Goal: Find specific page/section: Find specific page/section

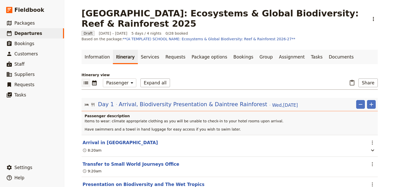
select select "PASSENGER"
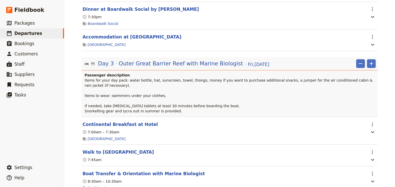
scroll to position [719, 0]
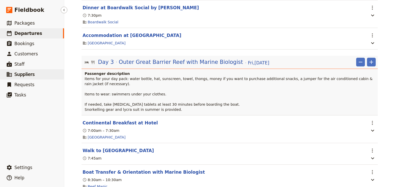
click at [23, 77] on span "Suppliers" at bounding box center [24, 74] width 20 height 6
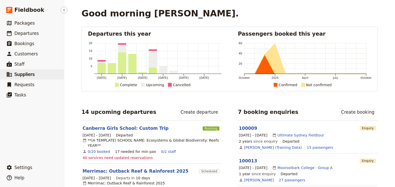
click at [27, 75] on span "Suppliers" at bounding box center [24, 74] width 20 height 5
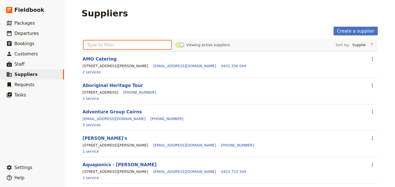
click at [96, 47] on input "text" at bounding box center [127, 45] width 88 height 9
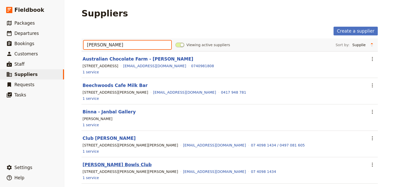
type input "[PERSON_NAME]"
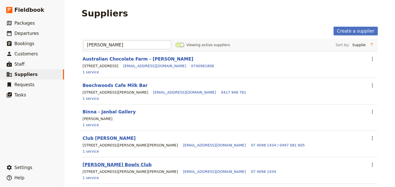
click at [111, 164] on link "[PERSON_NAME] Bowls Club" at bounding box center [116, 164] width 69 height 5
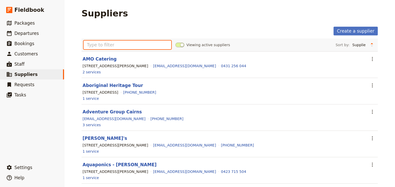
click at [88, 45] on input "text" at bounding box center [127, 45] width 88 height 9
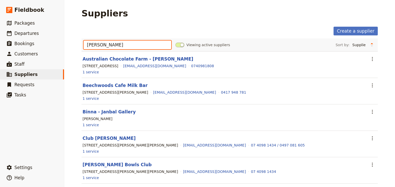
scroll to position [21, 0]
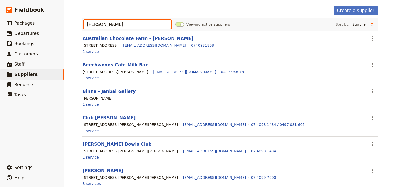
type input "[PERSON_NAME]"
click at [91, 118] on link "Club [PERSON_NAME]" at bounding box center [108, 117] width 53 height 5
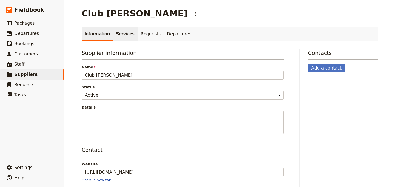
click at [117, 34] on link "Services" at bounding box center [125, 34] width 25 height 14
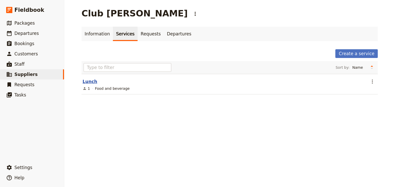
click at [90, 82] on link "Lunch" at bounding box center [89, 81] width 15 height 5
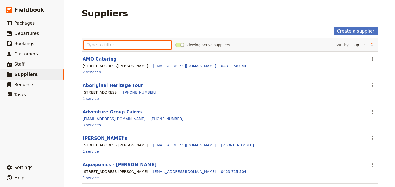
click at [98, 44] on input "text" at bounding box center [127, 45] width 88 height 9
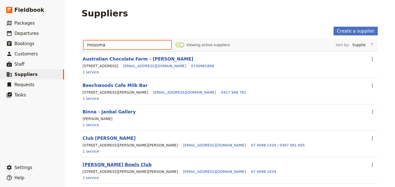
type input "mossma"
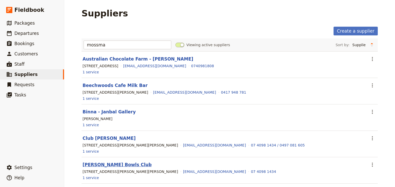
click at [107, 163] on link "[PERSON_NAME] Bowls Club" at bounding box center [116, 164] width 69 height 5
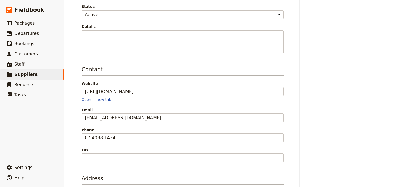
scroll to position [19, 0]
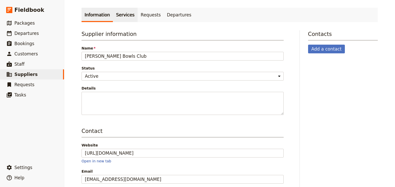
click at [122, 15] on link "Services" at bounding box center [125, 15] width 25 height 14
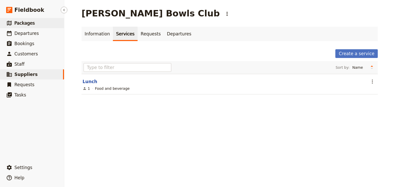
click at [28, 25] on span "Packages" at bounding box center [24, 23] width 20 height 5
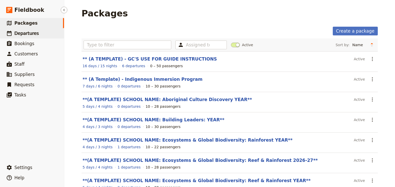
click at [19, 34] on span "Departures" at bounding box center [26, 33] width 24 height 5
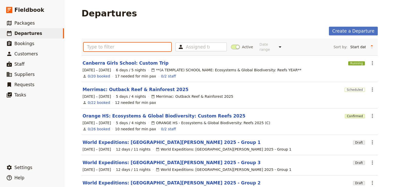
click at [93, 45] on input "text" at bounding box center [127, 47] width 88 height 9
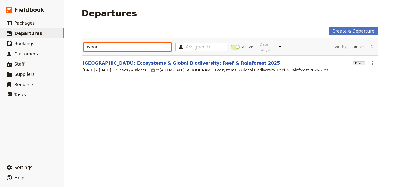
type input "woon"
click at [141, 60] on link "[GEOGRAPHIC_DATA]: Ecosystems & Global Biodiversity: Reef & Rainforest 2025" at bounding box center [180, 63] width 197 height 6
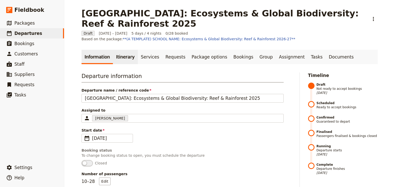
click at [119, 54] on link "Itinerary" at bounding box center [125, 57] width 25 height 14
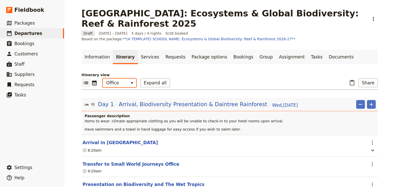
click at [119, 79] on select "Office Guide Passenger Sales" at bounding box center [119, 83] width 33 height 9
click at [103, 79] on select "Office Guide Passenger Sales" at bounding box center [119, 83] width 33 height 9
click at [145, 79] on button "Expand all" at bounding box center [155, 83] width 30 height 9
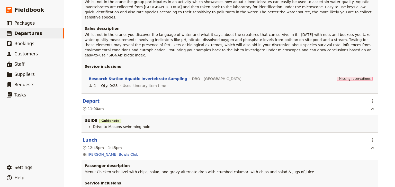
scroll to position [1233, 0]
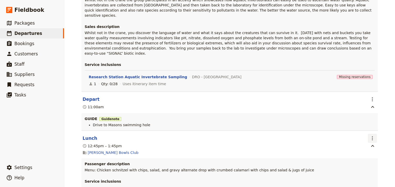
click at [370, 135] on icon "Actions" at bounding box center [372, 138] width 6 height 6
click at [387, 73] on div "[GEOGRAPHIC_DATA]: Ecosystems & Global Biodiversity: Reef & Rainforest 2025 ​ D…" at bounding box center [229, 93] width 330 height 187
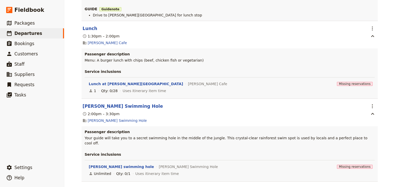
scroll to position [0, 0]
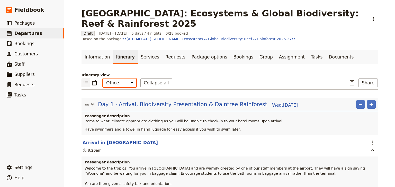
click at [113, 79] on select "Office Guide Passenger Sales" at bounding box center [119, 83] width 33 height 9
select select "PASSENGER"
click at [103, 79] on select "Office Guide Passenger Sales" at bounding box center [119, 83] width 33 height 9
click at [366, 79] on button "Share" at bounding box center [367, 83] width 19 height 9
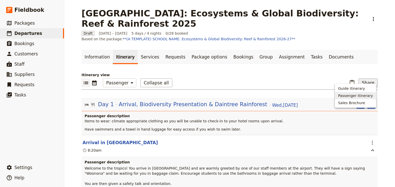
click at [354, 96] on span "Passenger itinerary" at bounding box center [355, 95] width 35 height 5
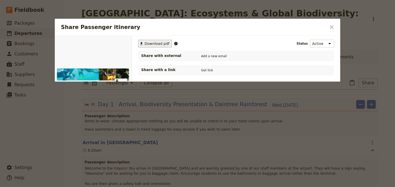
click at [147, 43] on span "Download pdf" at bounding box center [156, 43] width 25 height 5
click at [332, 27] on icon "Close dialog" at bounding box center [332, 27] width 4 height 4
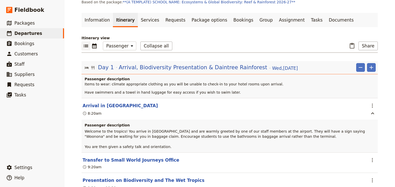
scroll to position [62, 0]
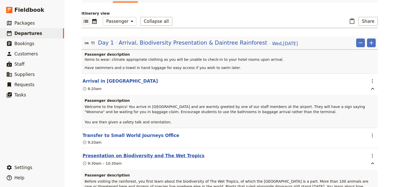
click at [136, 153] on button "Presentation on Biodiversity and The Wet Tropics" at bounding box center [143, 156] width 122 height 6
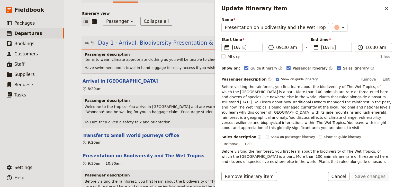
scroll to position [0, 0]
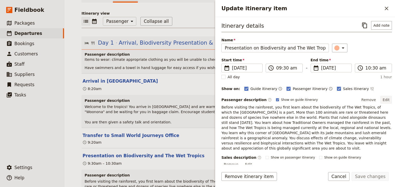
click at [384, 99] on button "Edit" at bounding box center [386, 100] width 12 height 8
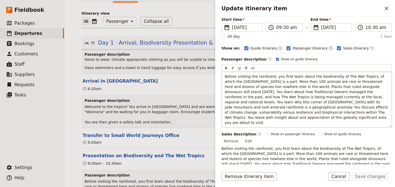
scroll to position [12, 0]
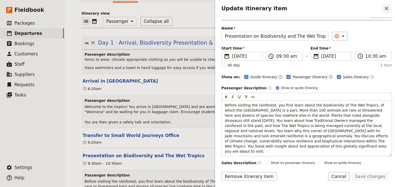
click at [387, 8] on icon "Close drawer" at bounding box center [386, 8] width 6 height 6
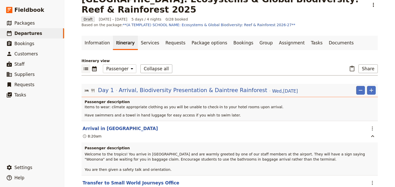
scroll to position [0, 0]
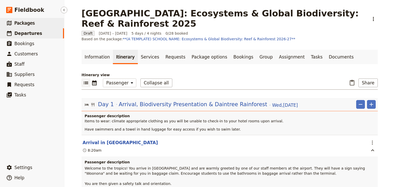
click at [18, 25] on span "Packages" at bounding box center [24, 23] width 20 height 5
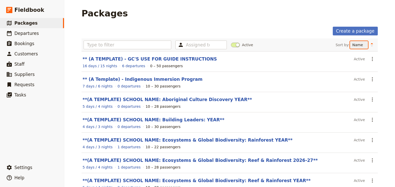
click at [356, 46] on select "Name Number of departures Duration Most recently updated Most recently created" at bounding box center [359, 45] width 18 height 8
click at [350, 41] on select "Name Number of departures Duration Most recently updated Most recently created" at bounding box center [359, 45] width 18 height 8
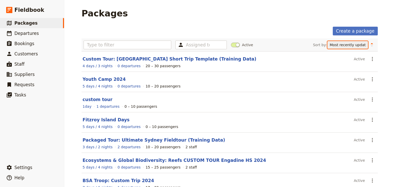
click at [344, 44] on select "Name Number of departures Duration Most recently updated Most recently created" at bounding box center [347, 45] width 41 height 8
click at [327, 41] on select "Name Number of departures Duration Most recently updated Most recently created" at bounding box center [347, 45] width 41 height 8
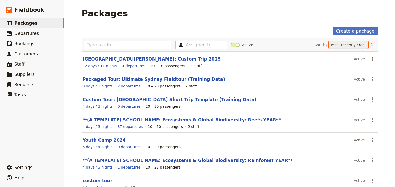
click at [352, 45] on select "Name Number of departures Duration Most recently updated Most recently created" at bounding box center [348, 45] width 39 height 8
select select "NAME"
click at [348, 41] on select "Name Number of departures Duration Most recently updated Most recently created" at bounding box center [348, 45] width 39 height 8
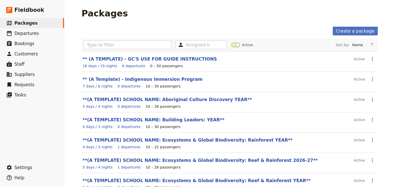
click at [264, 12] on div "Packages" at bounding box center [229, 13] width 296 height 10
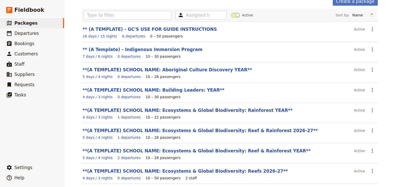
scroll to position [21, 0]
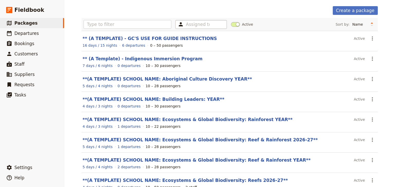
click at [209, 25] on div "Assigned to" at bounding box center [200, 24] width 51 height 9
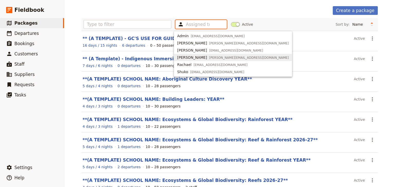
click at [209, 59] on span "[PERSON_NAME][EMAIL_ADDRESS][DOMAIN_NAME]" at bounding box center [249, 58] width 80 height 4
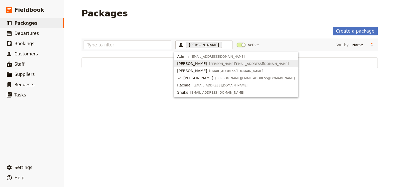
click at [280, 27] on div "Create a package" at bounding box center [229, 31] width 296 height 9
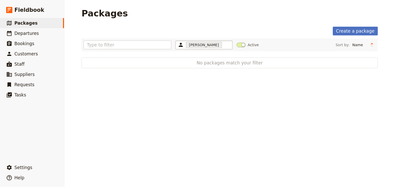
click at [200, 48] on div "[PERSON_NAME] 655bc9180a0683e24fac64e4" at bounding box center [203, 45] width 57 height 9
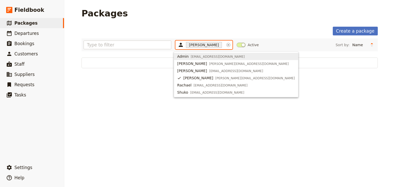
click at [192, 57] on span "[EMAIL_ADDRESS][DOMAIN_NAME]" at bounding box center [218, 57] width 54 height 4
type input "63e494f617e66b9aad5552ba, 655bc9180a0683e24fac64e4"
click at [245, 44] on icon "Clear input" at bounding box center [247, 45] width 4 height 4
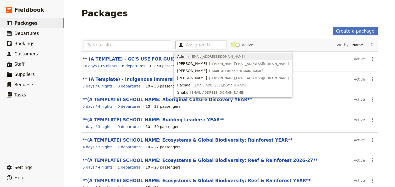
click at [214, 30] on div "Create a package" at bounding box center [229, 31] width 296 height 9
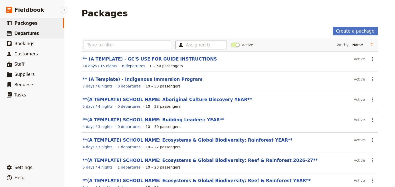
click at [25, 36] on span "Departures" at bounding box center [26, 33] width 24 height 5
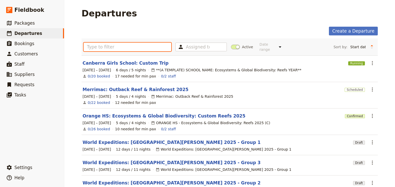
click at [113, 45] on input "text" at bounding box center [127, 47] width 88 height 9
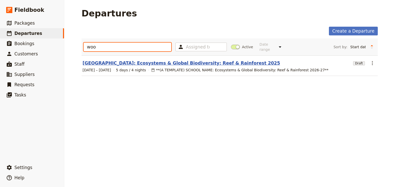
type input "woo"
click at [129, 60] on link "[GEOGRAPHIC_DATA]: Ecosystems & Global Biodiversity: Reef & Rainforest 2025" at bounding box center [180, 63] width 197 height 6
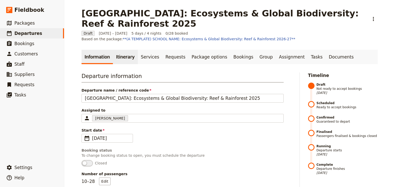
click at [115, 52] on link "Itinerary" at bounding box center [125, 57] width 25 height 14
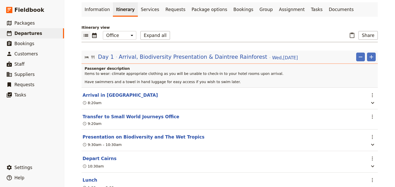
scroll to position [62, 0]
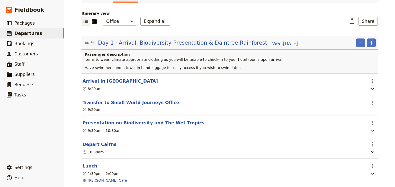
click at [134, 120] on button "Presentation on Biodiversity and The Wet Tropics" at bounding box center [143, 123] width 122 height 6
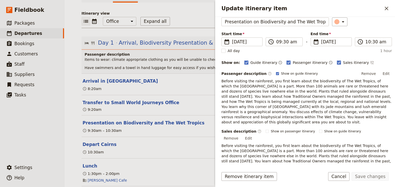
scroll to position [57, 0]
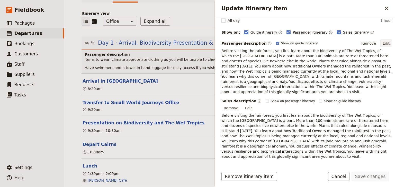
click at [386, 42] on button "Edit" at bounding box center [386, 44] width 12 height 8
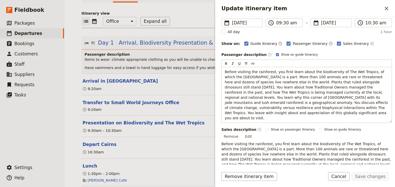
scroll to position [36, 0]
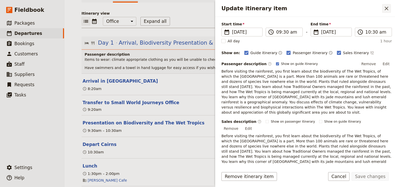
click at [385, 8] on icon "Close drawer" at bounding box center [386, 8] width 6 height 6
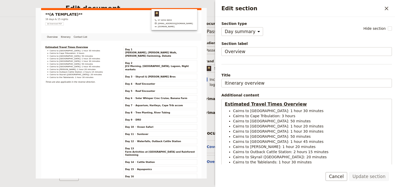
select select "DAY_SUMMARY"
select select "PASSENGER"
select select "RUN_SHEET"
select select "DEFAULT"
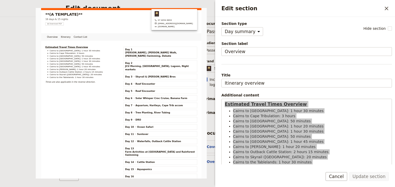
scroll to position [41, 0]
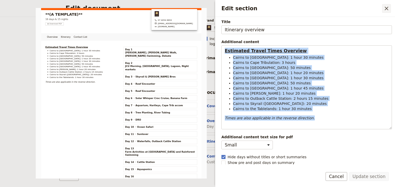
drag, startPoint x: 0, startPoint y: 0, endPoint x: 386, endPoint y: 10, distance: 386.0
click at [386, 10] on icon "Close drawer" at bounding box center [386, 8] width 6 height 6
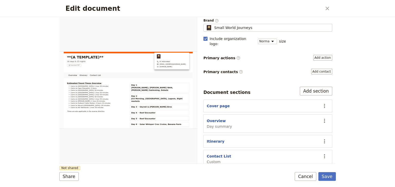
click at [365, 83] on div "Edit document ​ Overview Itinerary Contact List Web PDF ​ Document name Passeng…" at bounding box center [197, 93] width 395 height 187
